Goal: Book appointment/travel/reservation

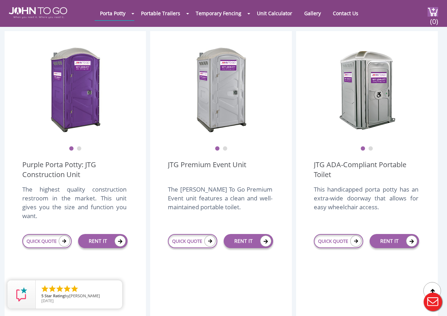
scroll to position [200, 0]
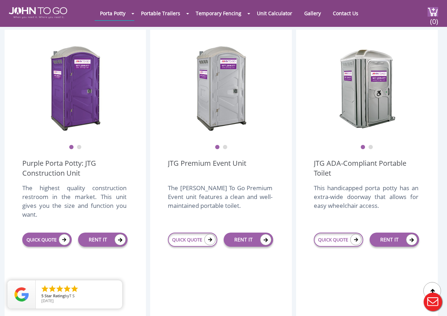
click at [52, 233] on link "QUICK QUOTE" at bounding box center [46, 240] width 49 height 14
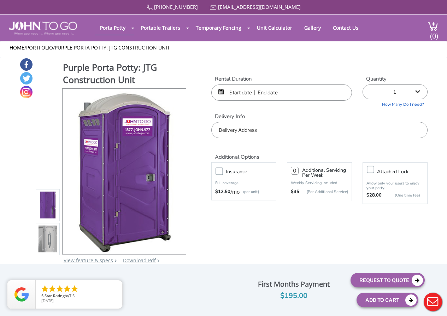
click at [237, 92] on input "text" at bounding box center [281, 92] width 141 height 16
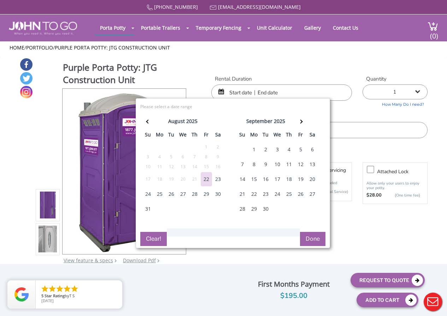
click at [151, 209] on div "31" at bounding box center [147, 209] width 11 height 14
click at [323, 239] on button "Done" at bounding box center [312, 239] width 25 height 14
type input "0"
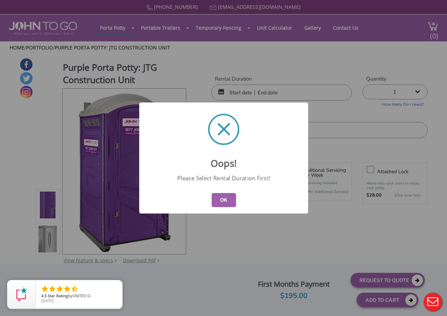
click at [220, 204] on button "OK" at bounding box center [223, 200] width 24 height 14
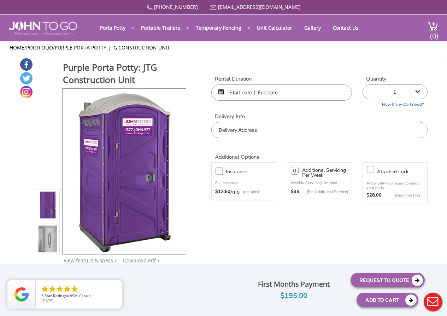
click at [223, 87] on div at bounding box center [281, 92] width 141 height 16
click at [222, 89] on div at bounding box center [281, 92] width 141 height 16
click at [235, 91] on input "text" at bounding box center [281, 92] width 141 height 16
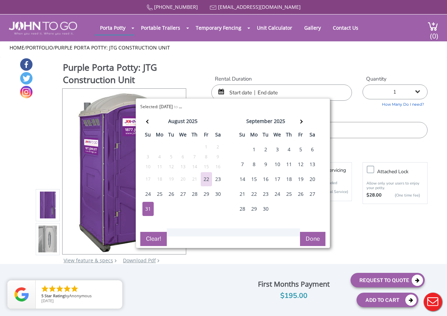
drag, startPoint x: 139, startPoint y: 212, endPoint x: 149, endPoint y: 208, distance: 10.9
click at [149, 208] on div "Selected: 08/31/2025 to ... ( 3 Days) error Please select a date range Close au…" at bounding box center [233, 173] width 194 height 150
click at [149, 208] on div "31" at bounding box center [147, 209] width 11 height 14
type input "08/31/2025 to 08/31/2025"
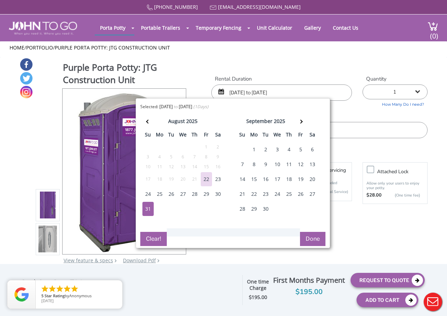
click at [310, 240] on button "Done" at bounding box center [312, 239] width 25 height 14
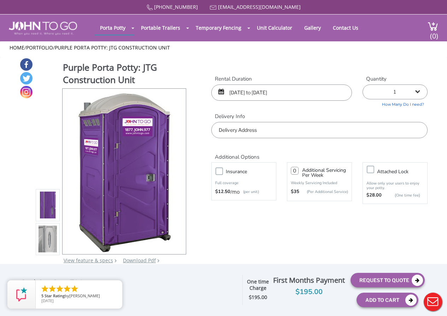
click at [222, 170] on label "Insurance" at bounding box center [250, 171] width 57 height 9
click at [0, 0] on input "Insurance" at bounding box center [0, 0] width 0 height 0
click at [180, 168] on div at bounding box center [177, 172] width 10 height 10
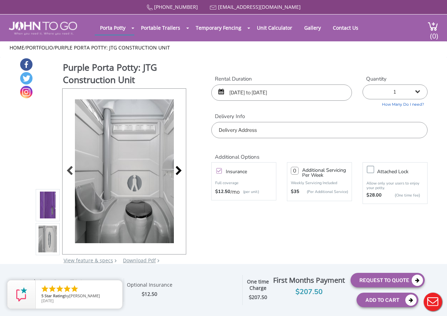
click at [180, 169] on div at bounding box center [177, 172] width 10 height 10
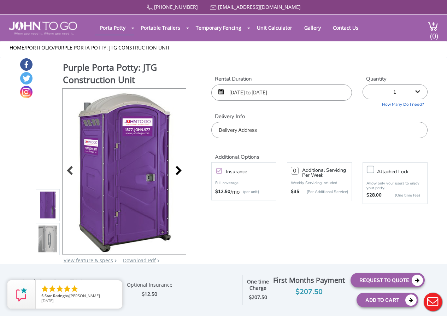
click at [180, 169] on div at bounding box center [177, 172] width 10 height 10
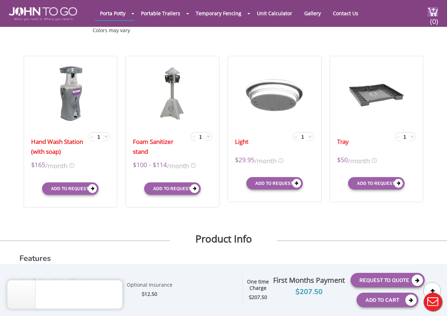
scroll to position [219, 0]
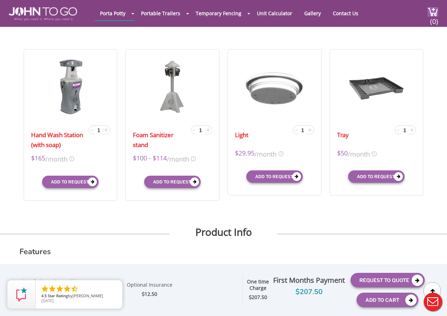
click at [261, 283] on strong "One time Charge" at bounding box center [258, 284] width 22 height 13
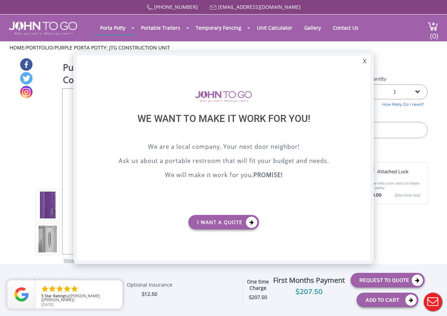
scroll to position [0, 0]
click at [365, 62] on div "X" at bounding box center [364, 62] width 11 height 12
